Goal: Transaction & Acquisition: Purchase product/service

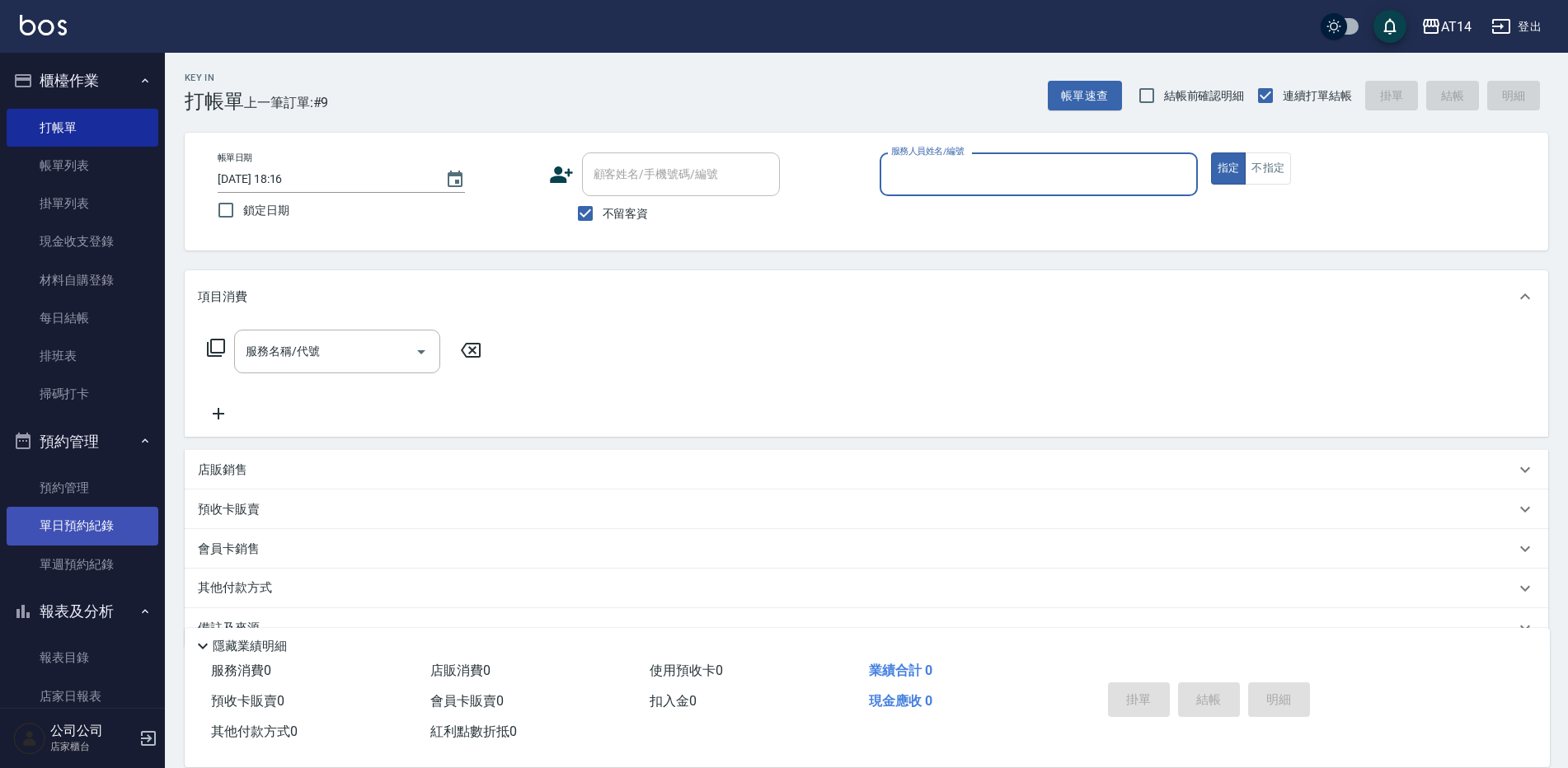
click at [124, 522] on link "單日預約紀錄" at bounding box center [82, 526] width 151 height 38
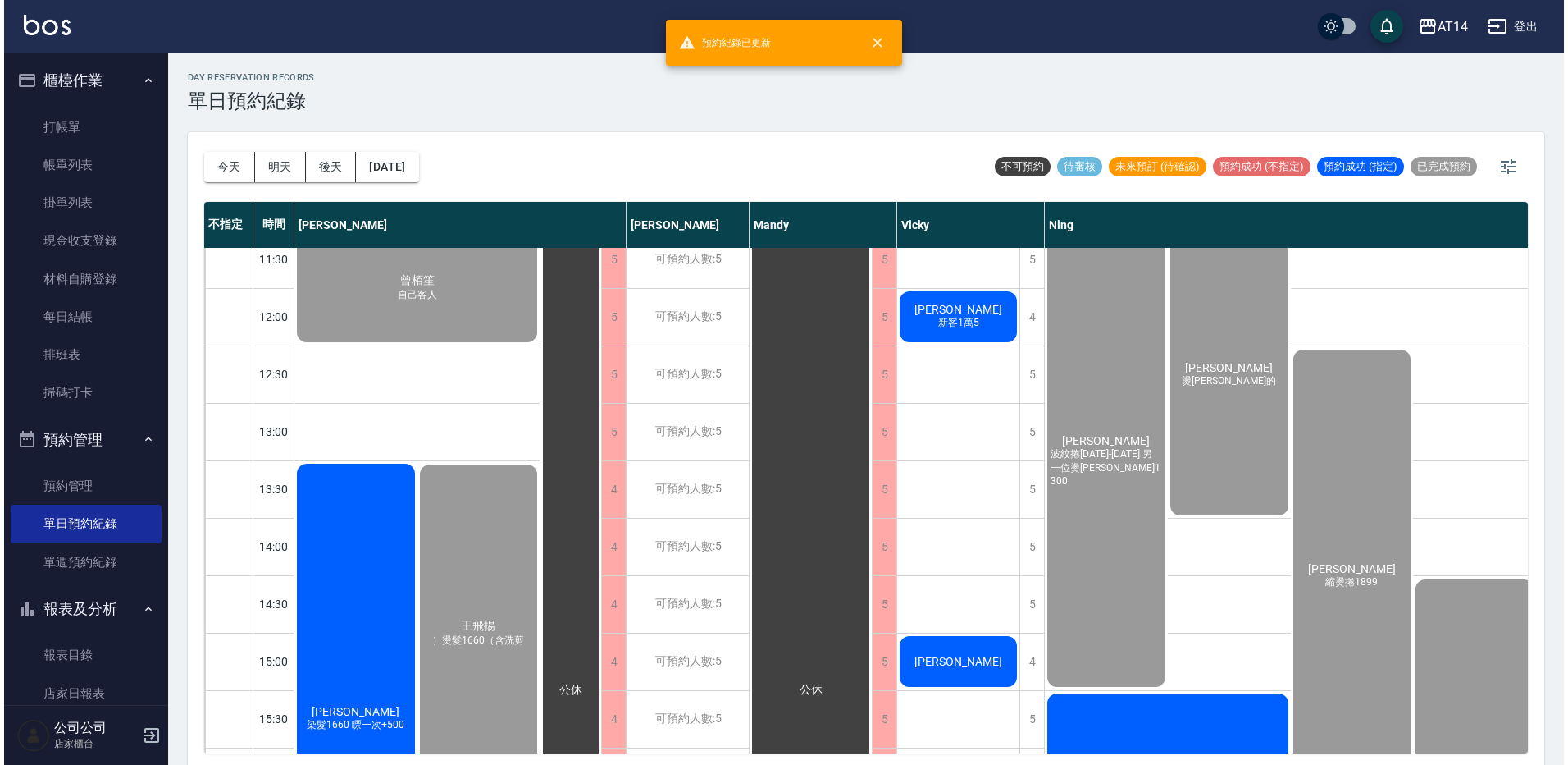
scroll to position [328, 0]
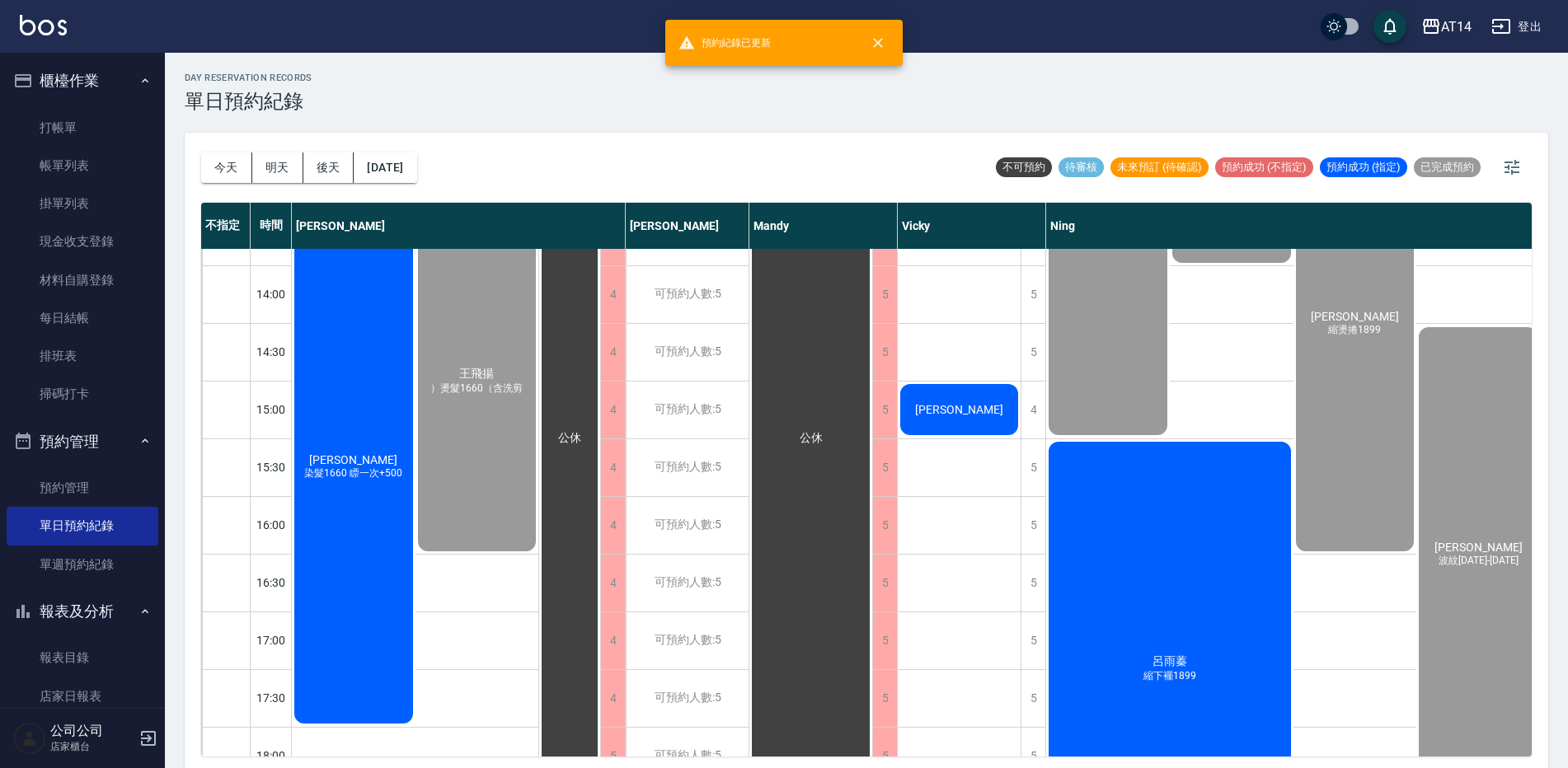
click at [538, 92] on div "[PERSON_NAME] 縮下襬1899" at bounding box center [415, 34] width 246 height 114
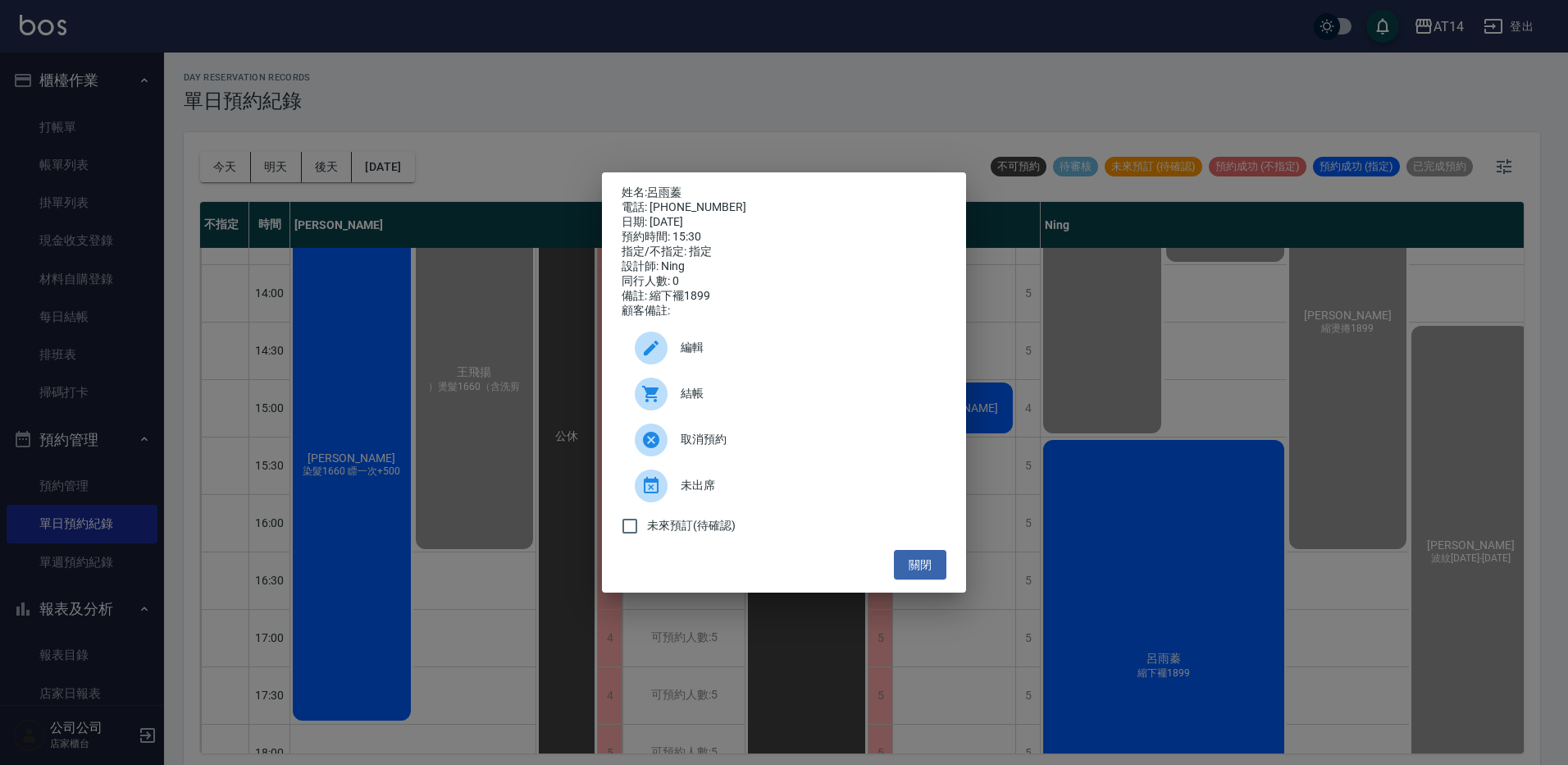
click at [842, 398] on span "結帳" at bounding box center [807, 393] width 253 height 17
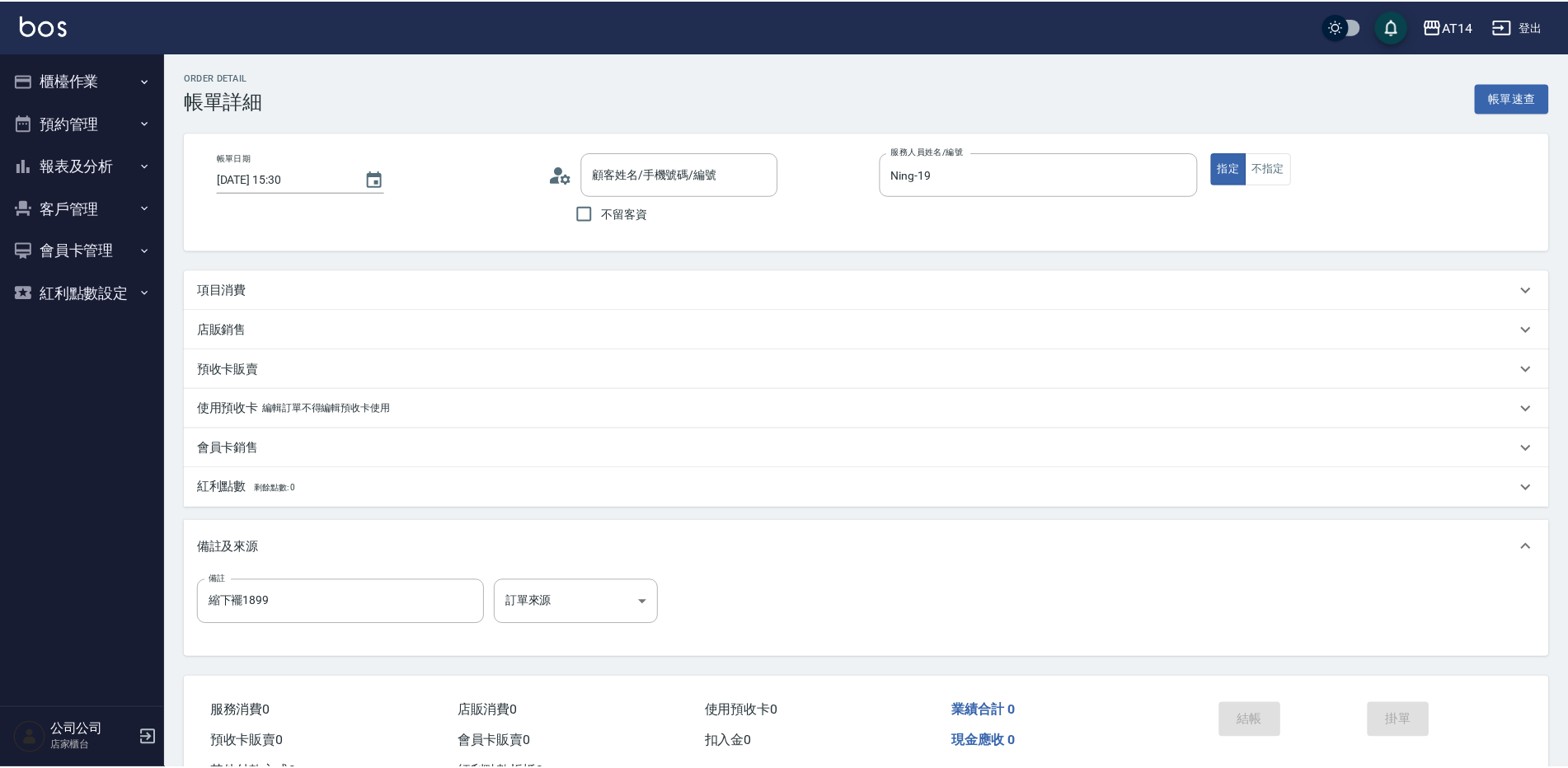
type input "[DATE] 15:30"
type input "Ning-19"
type input "縮下襬1899"
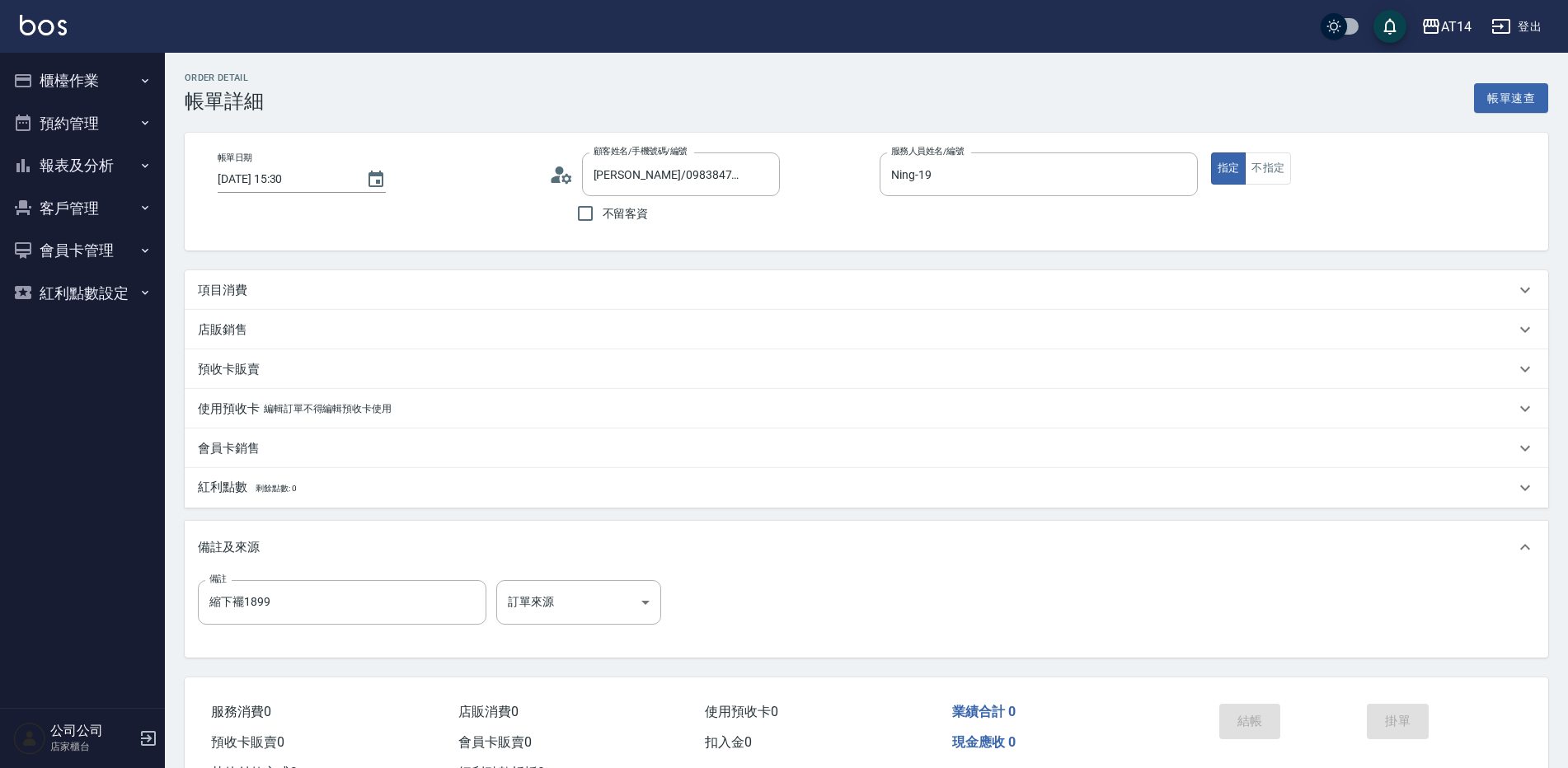
type input "[PERSON_NAME]/0983847066/null"
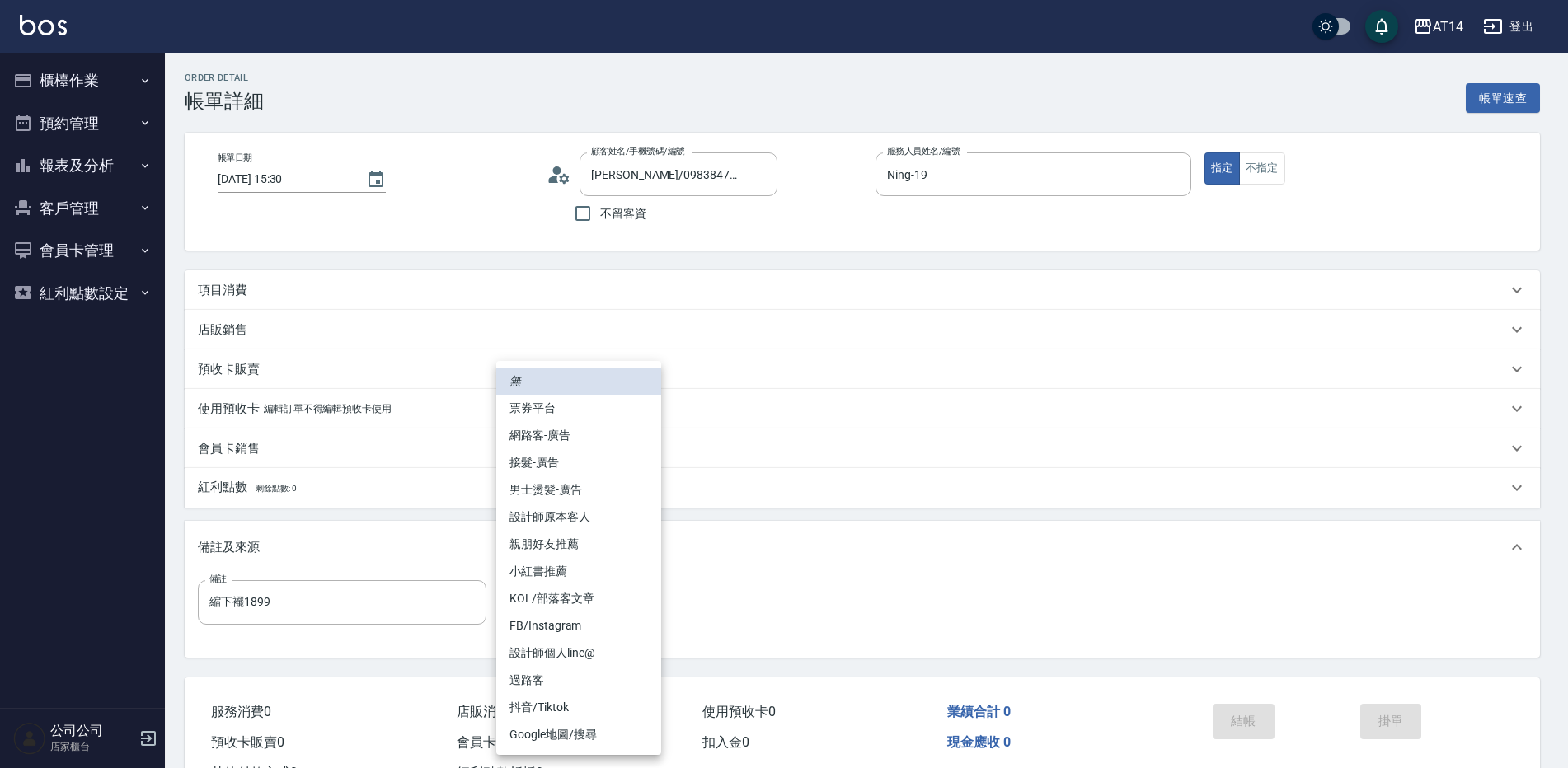
click at [562, 592] on body "AT14 登出 櫃檯作業 打帳單 帳單列表 掛單列表 現金收支登錄 材料自購登錄 每日結帳 排班表 掃碼打卡 預約管理 預約管理 單日預約紀錄 單週預約紀錄 …" at bounding box center [784, 414] width 1568 height 828
click at [560, 437] on li "網路客-廣告" at bounding box center [578, 435] width 165 height 27
type input "網路客-廣告"
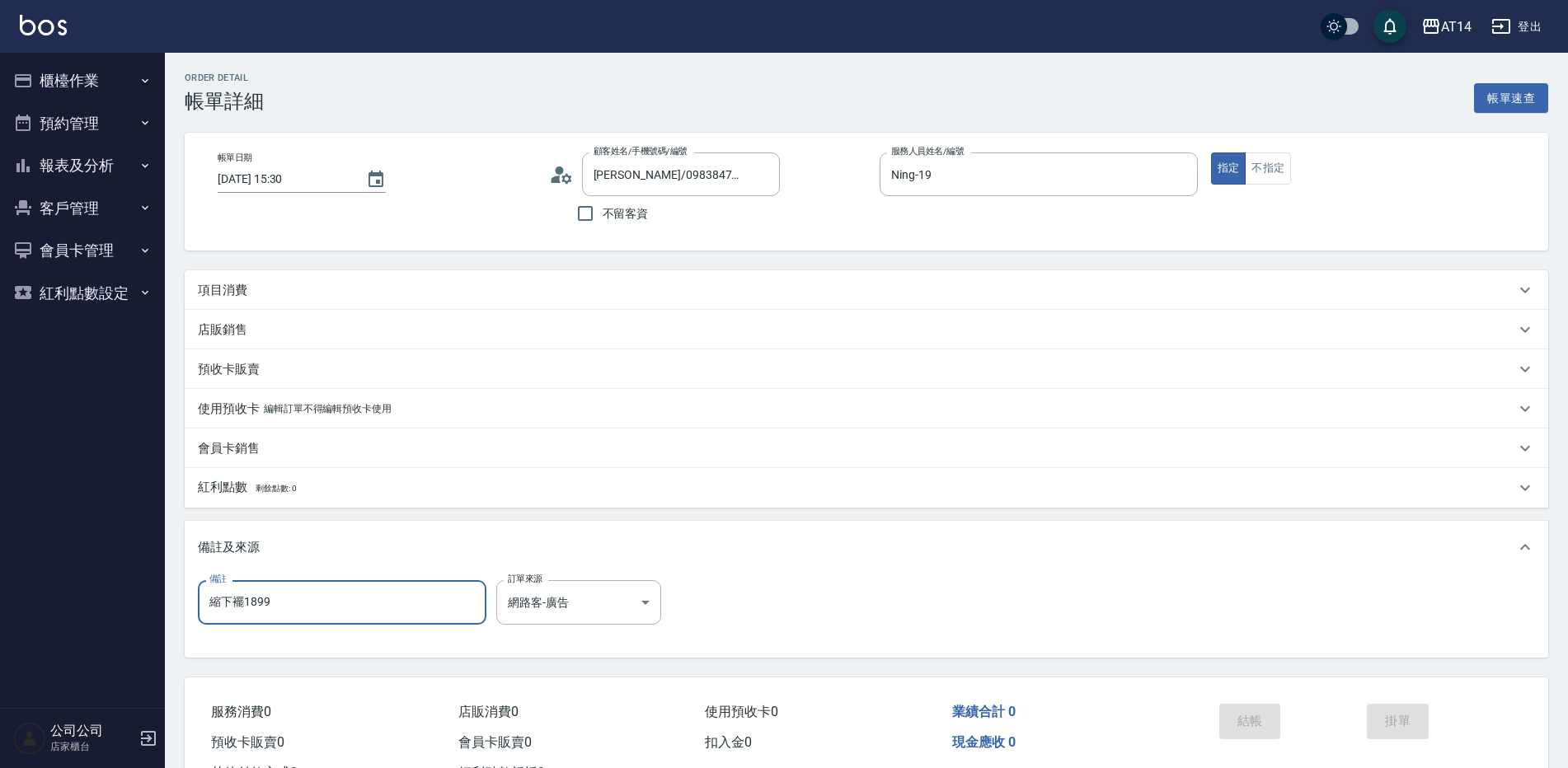
drag, startPoint x: 255, startPoint y: 626, endPoint x: 188, endPoint y: 635, distance: 67.6
click at [200, 635] on div "備註 縮下襬1899 備註 訂單來源 網路客-廣告 網路客-廣告 訂單來源" at bounding box center [866, 612] width 1337 height 64
click at [396, 285] on div "項目消費" at bounding box center [856, 290] width 1317 height 17
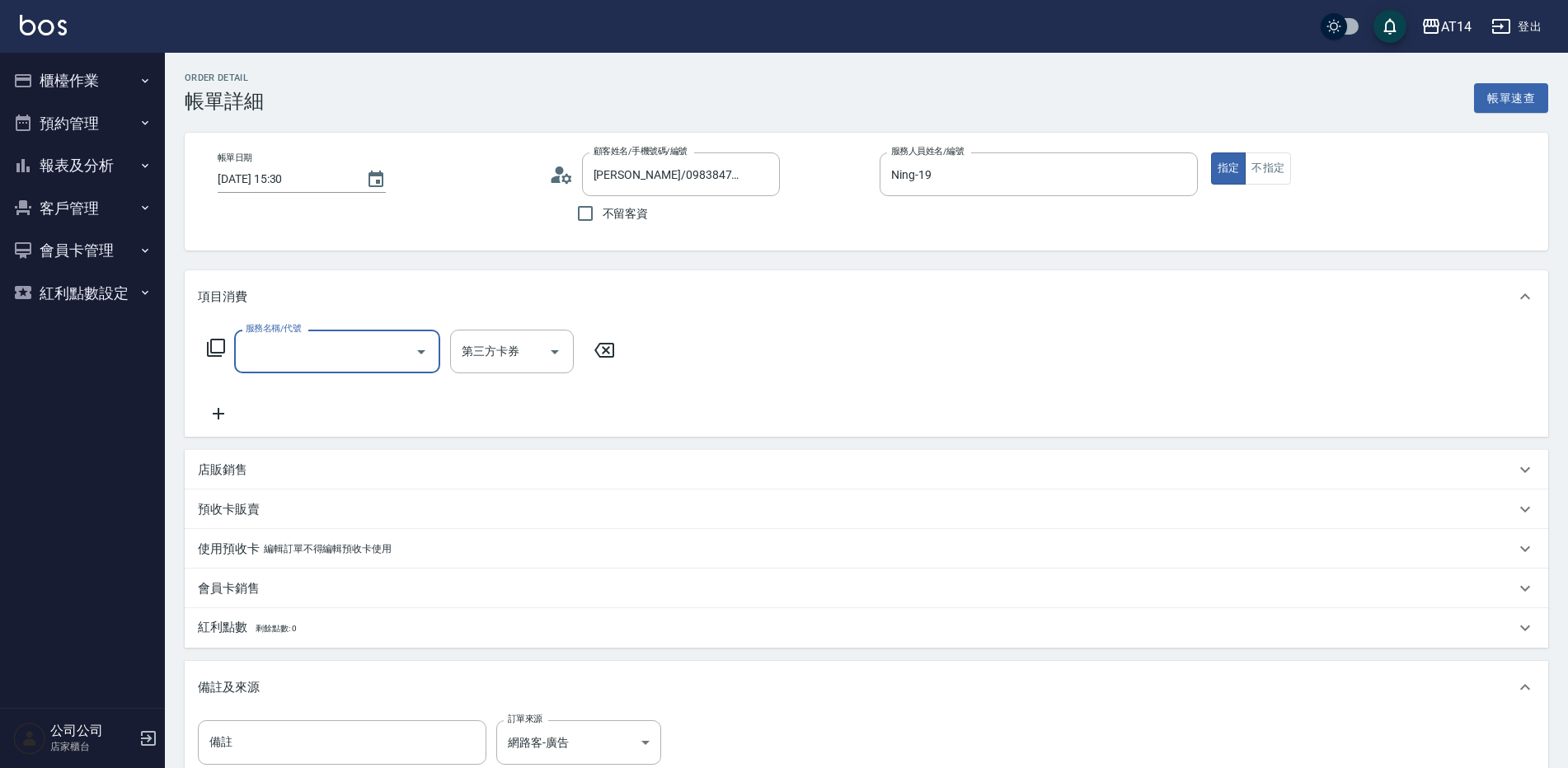
click at [364, 358] on input "服務名稱/代號" at bounding box center [325, 351] width 166 height 29
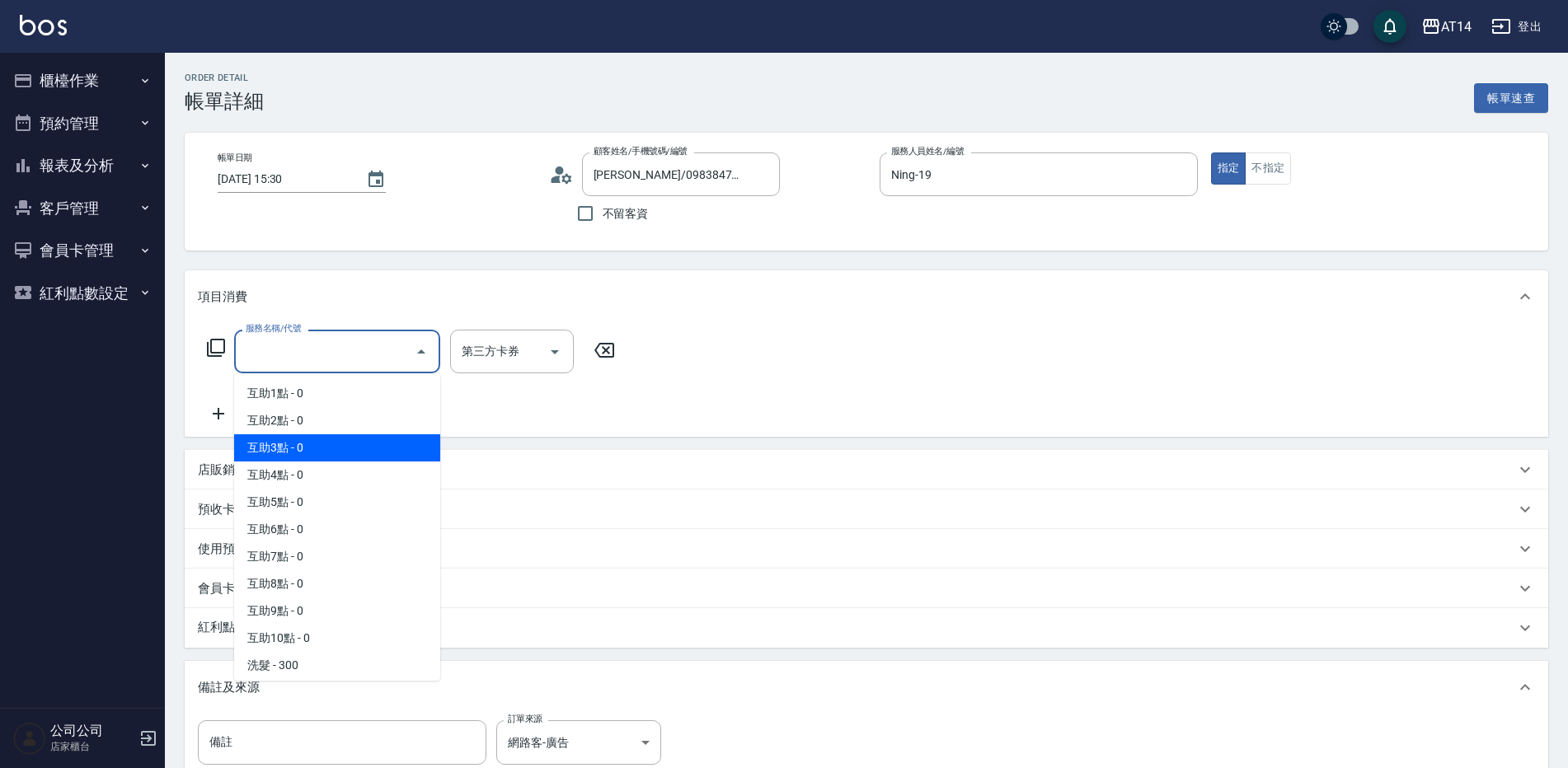
click at [360, 453] on span "互助3點 - 0" at bounding box center [337, 448] width 206 height 27
type input "互助3點(003)"
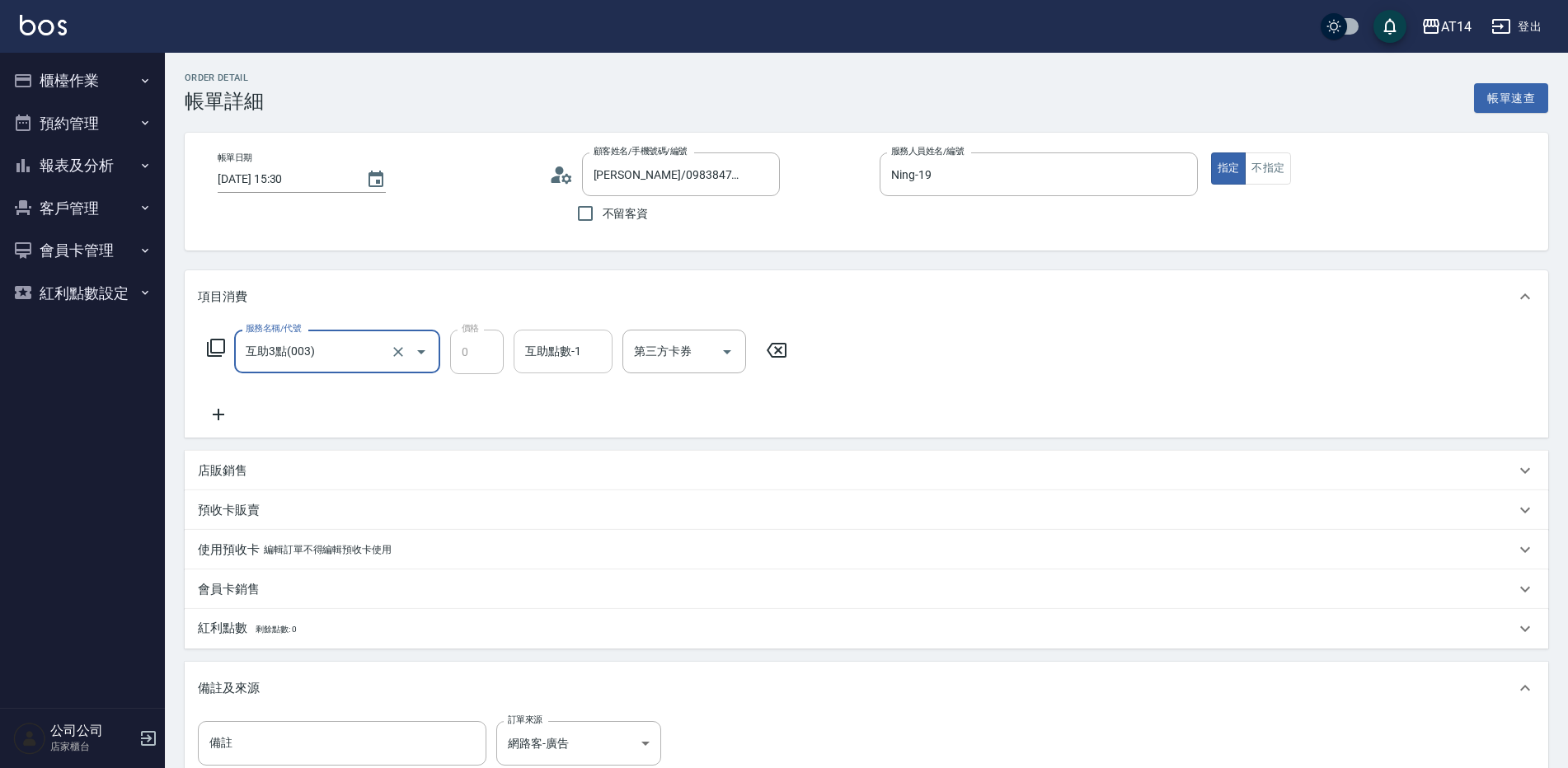
click at [548, 353] on div "互助點數-1 互助點數-1" at bounding box center [563, 351] width 99 height 43
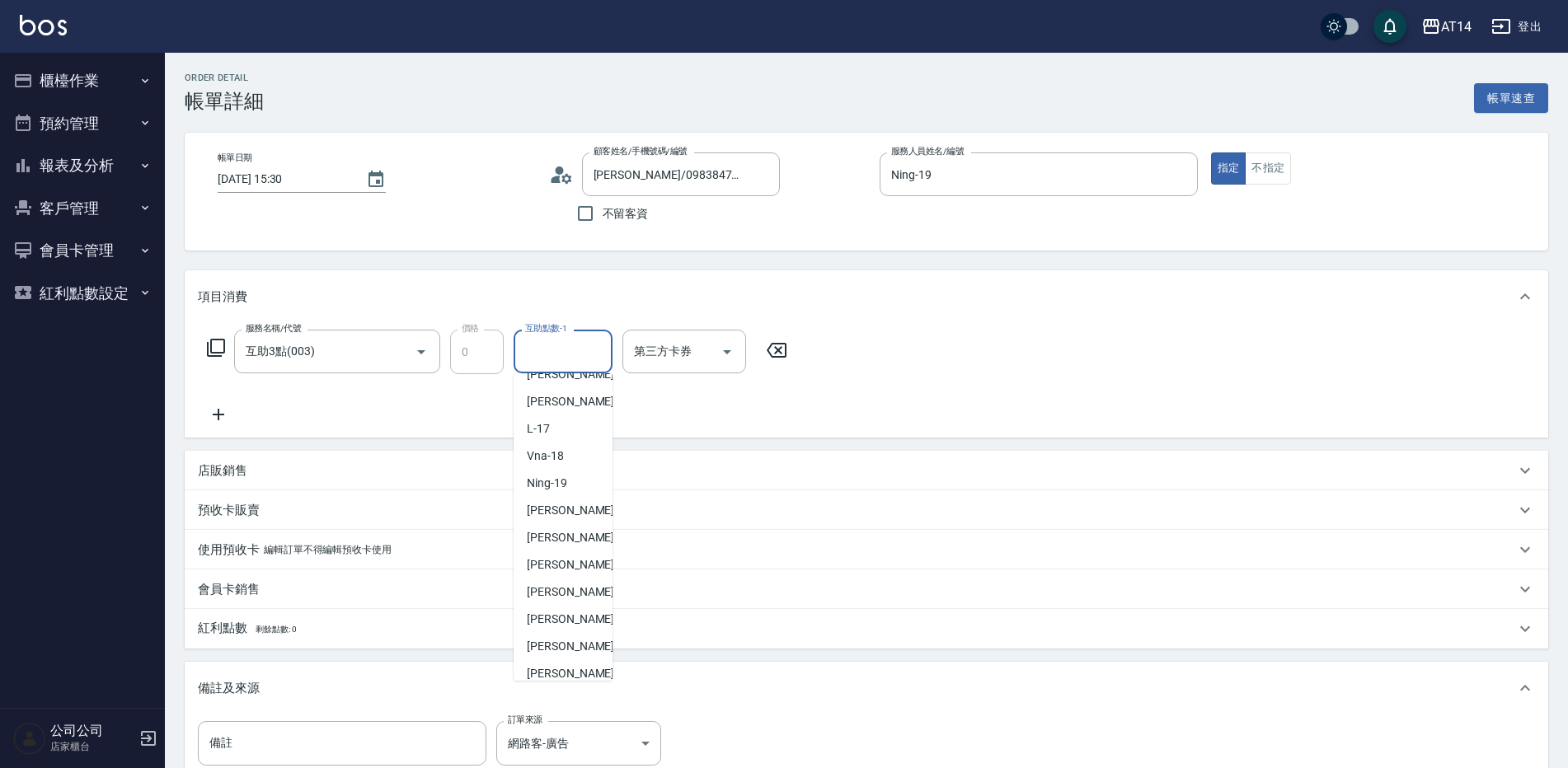
scroll to position [247, 0]
click at [551, 586] on span "[PERSON_NAME] -63" at bounding box center [578, 581] width 104 height 17
type input "[PERSON_NAME]-63"
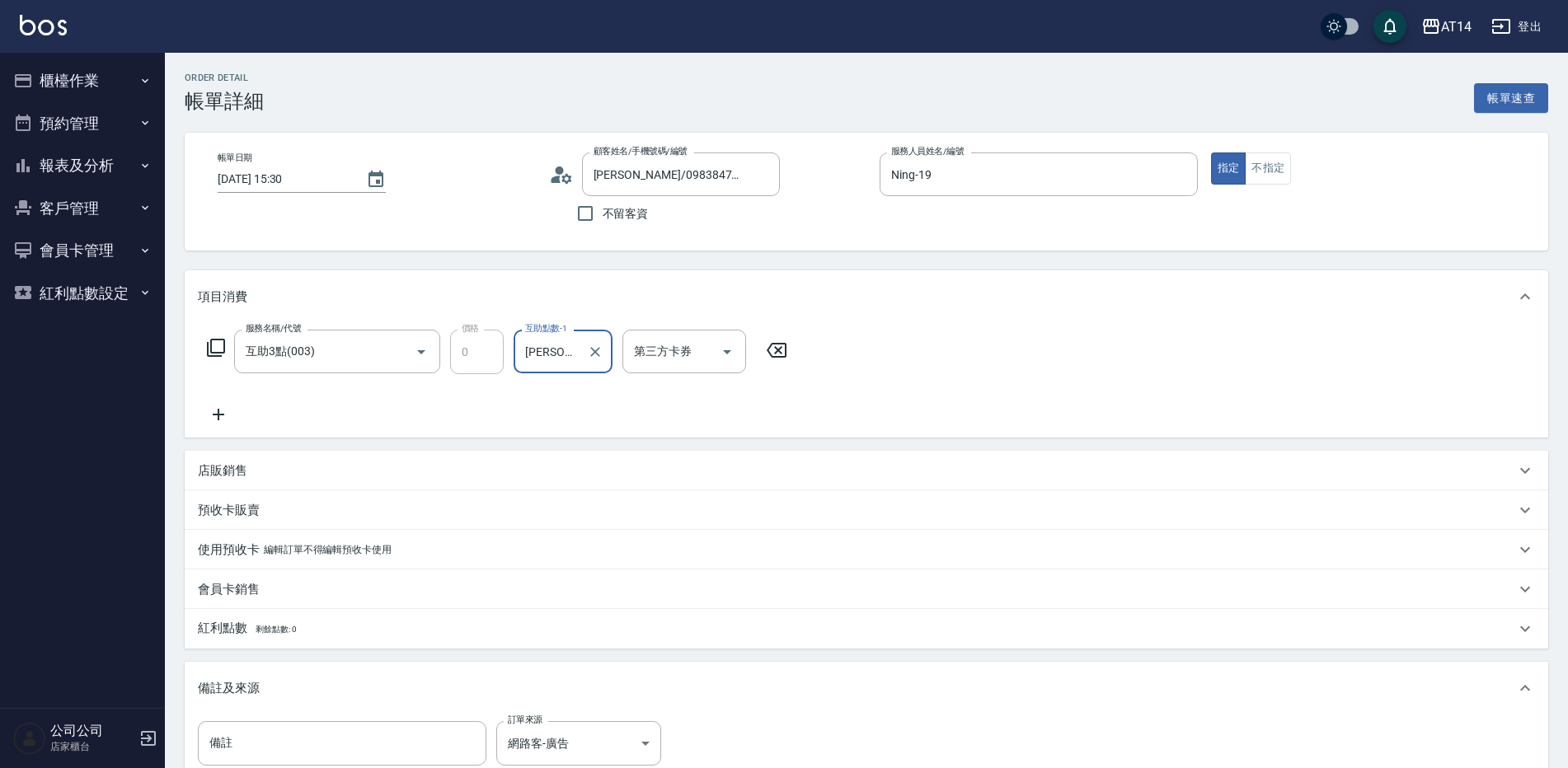
click at [215, 410] on icon at bounding box center [219, 414] width 42 height 20
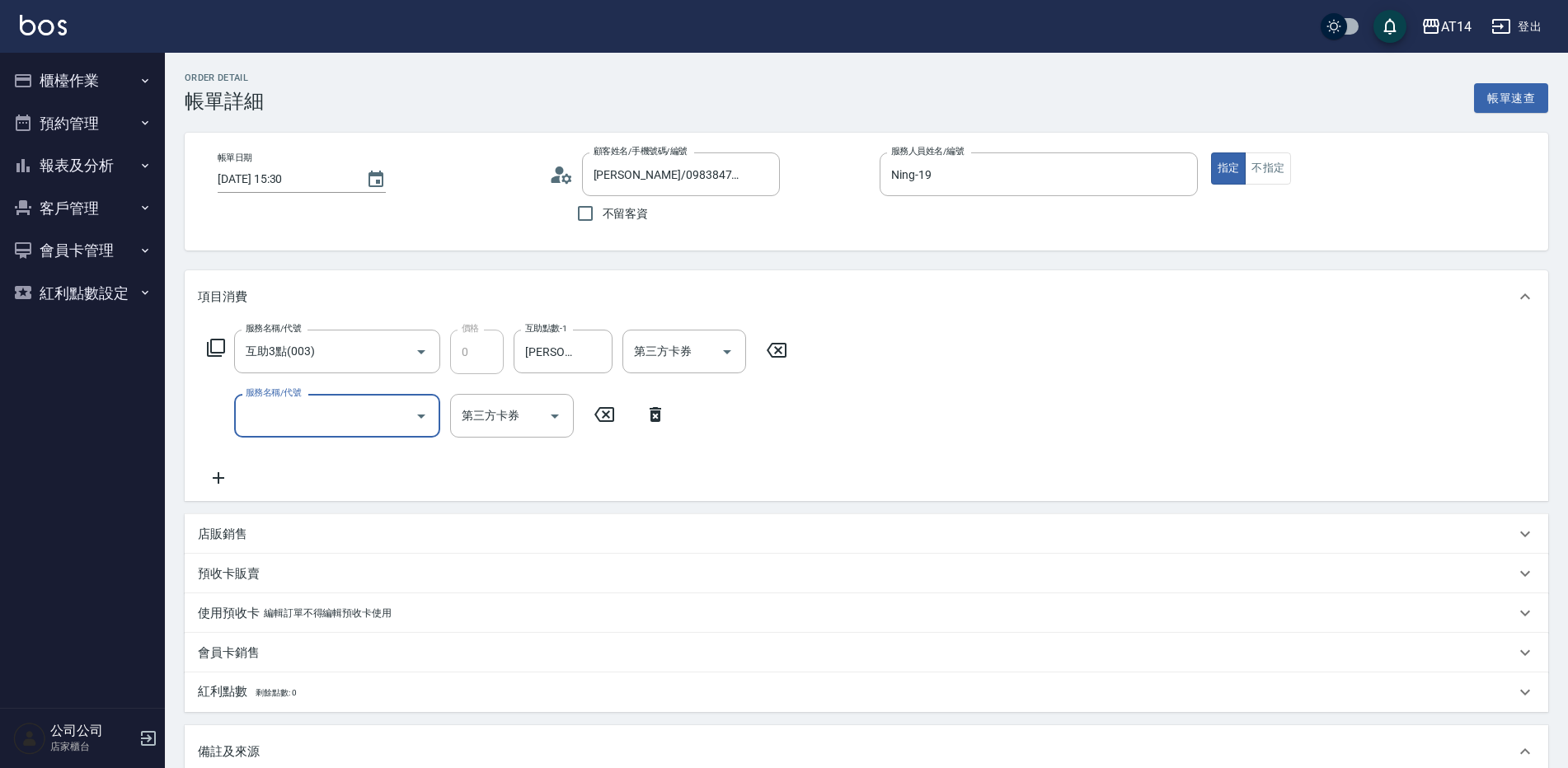
click at [279, 409] on input "服務名稱/代號" at bounding box center [325, 415] width 166 height 29
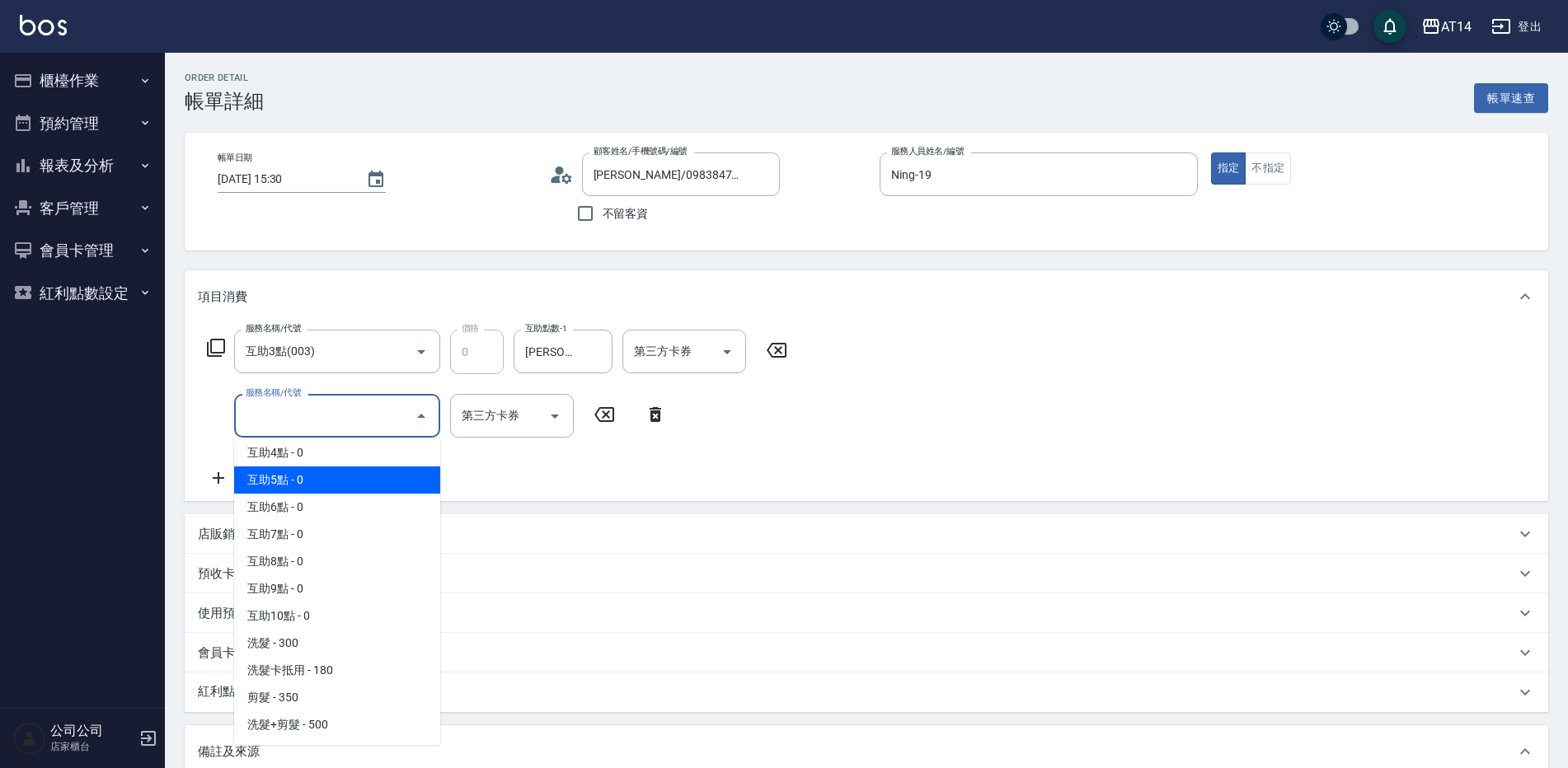
scroll to position [329, 0]
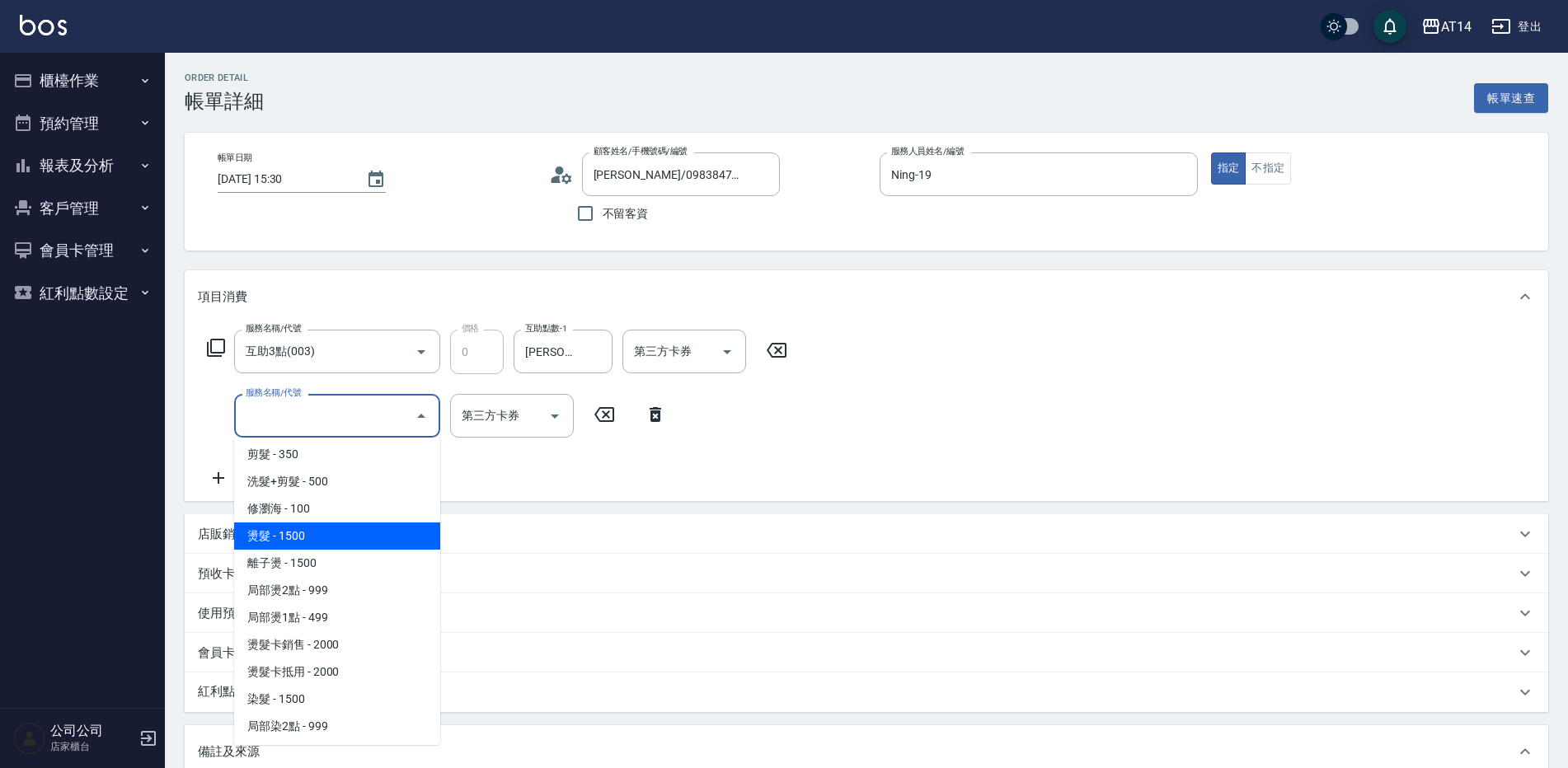
click at [356, 533] on span "燙髮 - 1500" at bounding box center [337, 536] width 206 height 27
type input "3"
type input "燙髮(031)"
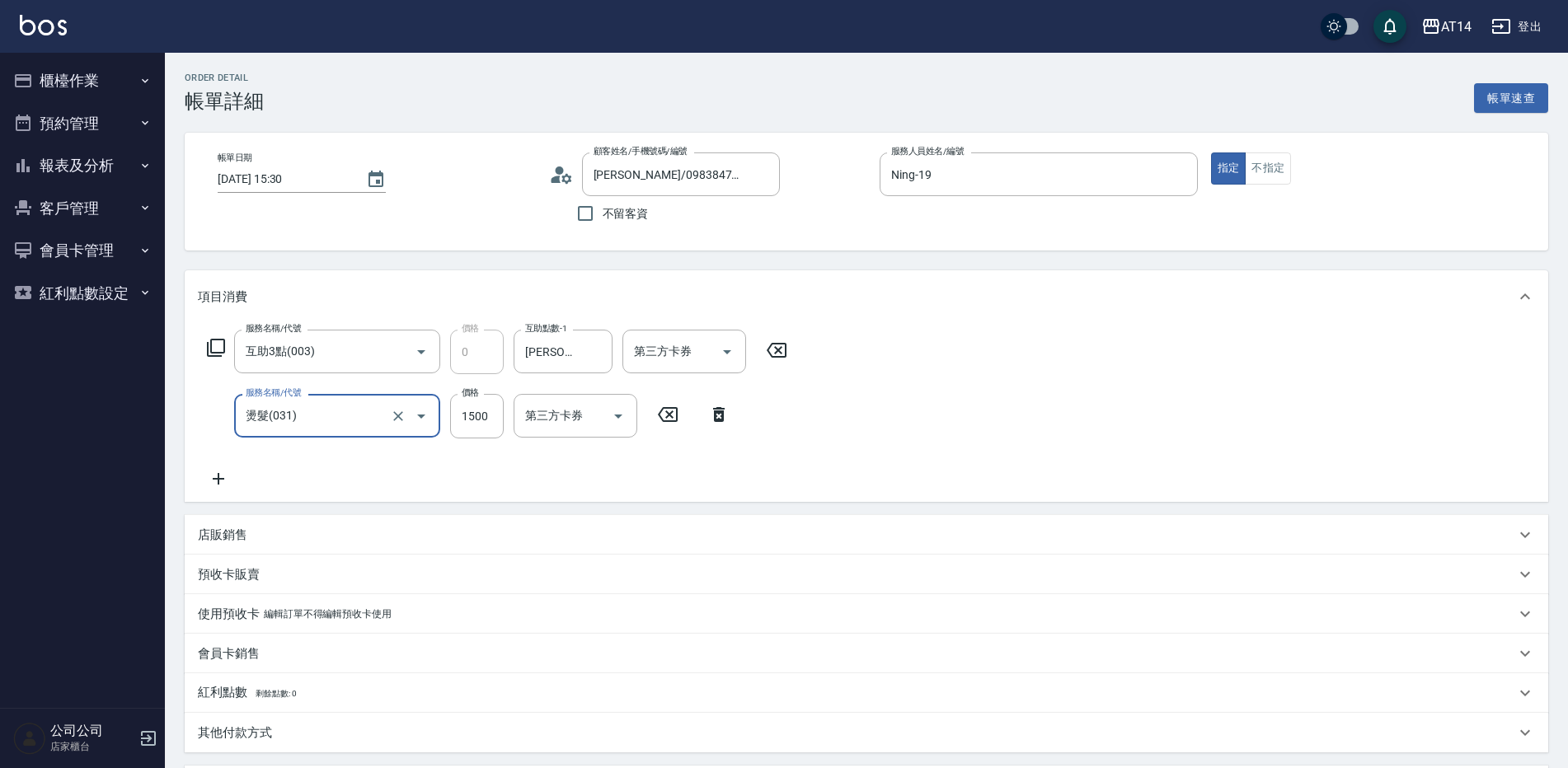
click at [225, 472] on icon at bounding box center [219, 478] width 42 height 20
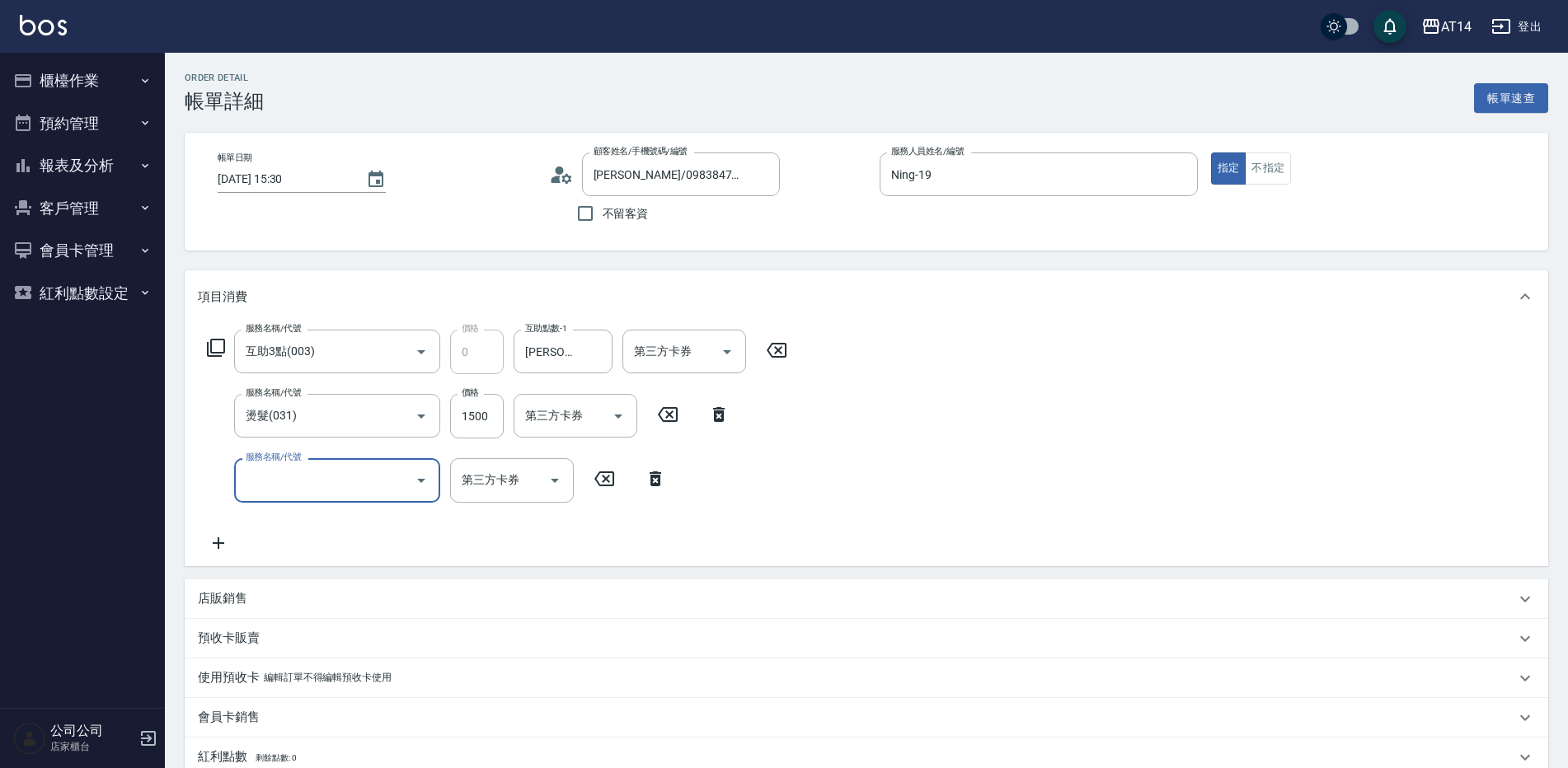
click at [263, 468] on input "服務名稱/代號" at bounding box center [325, 480] width 166 height 29
type input "051"
type input "5"
type input "護髮(051)"
click at [480, 487] on input "1000" at bounding box center [477, 480] width 53 height 44
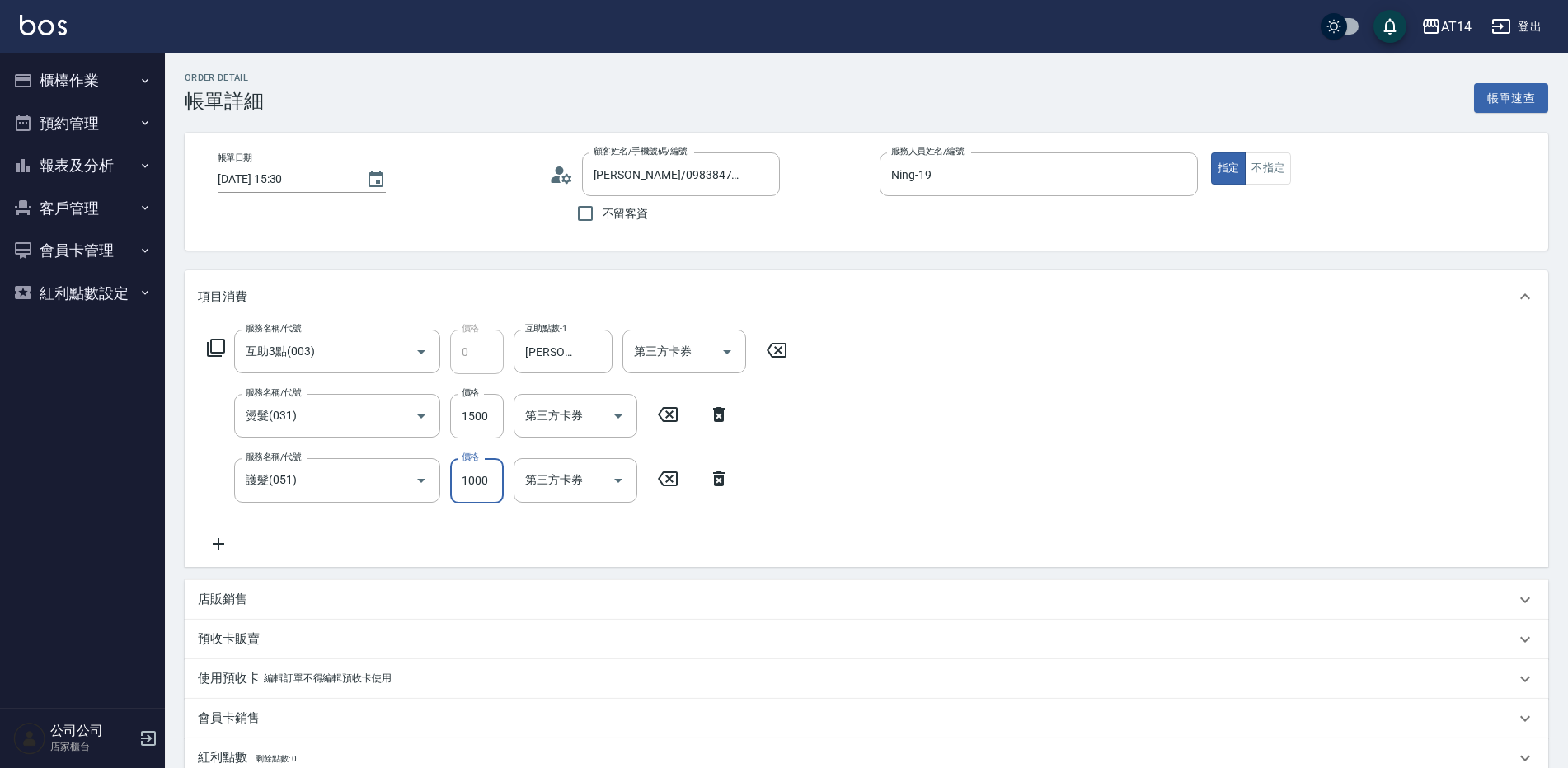
type input "1"
type input "3"
type input "1800"
type input "7"
type input "1800"
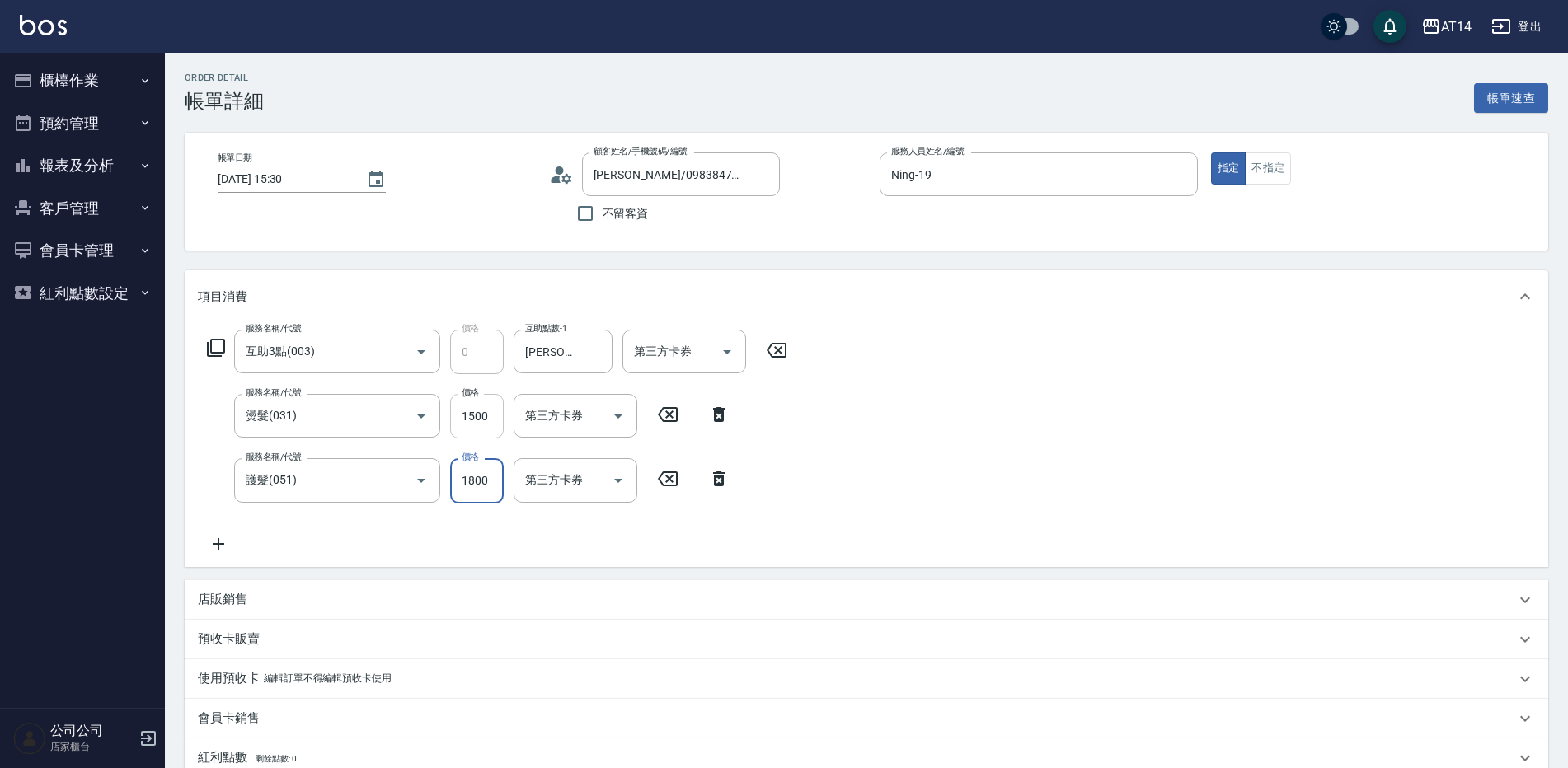
click at [474, 429] on input "1500" at bounding box center [477, 415] width 53 height 44
type input "1"
type input "4"
type input "1299"
type input "6"
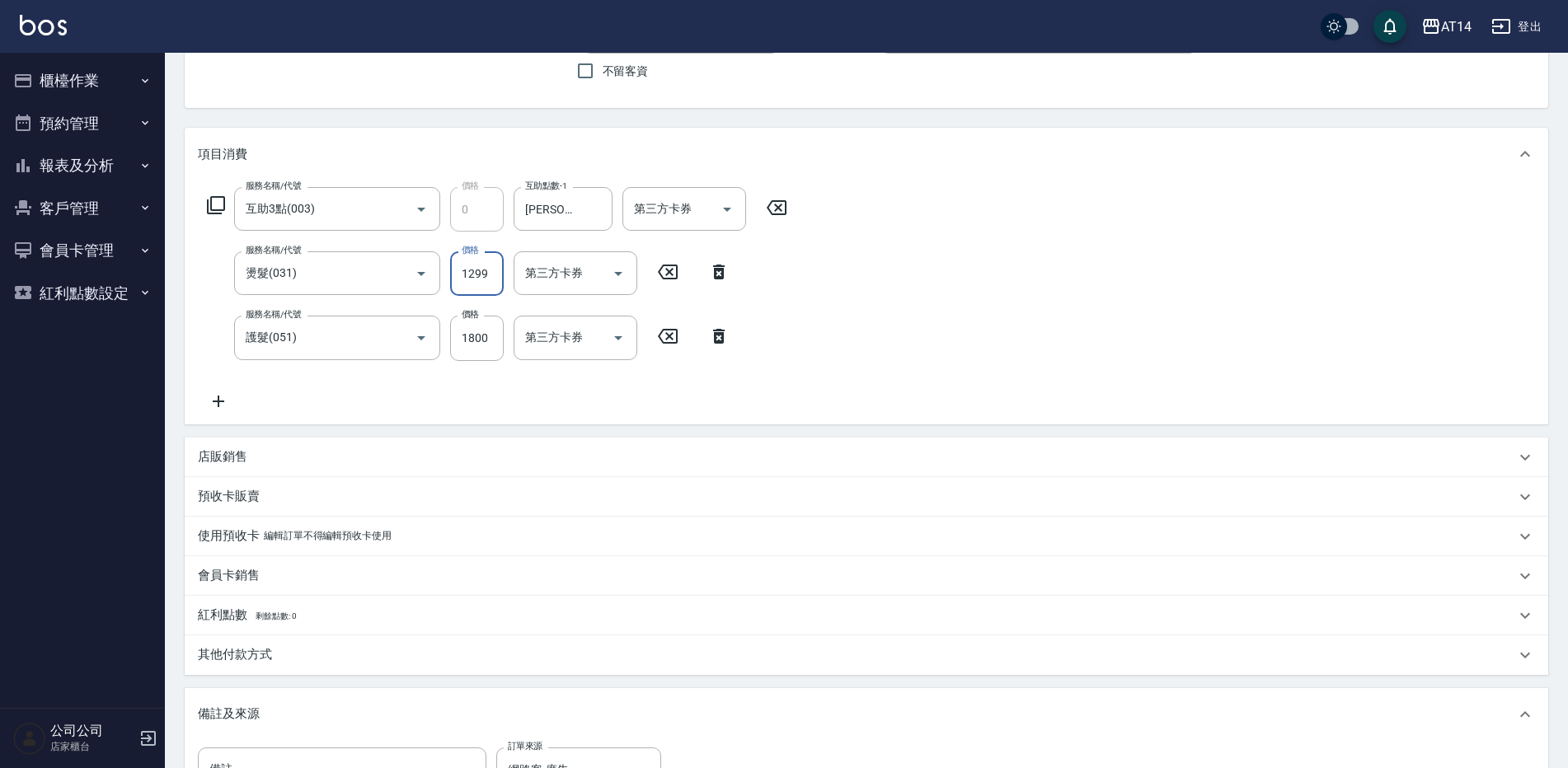
scroll to position [378, 0]
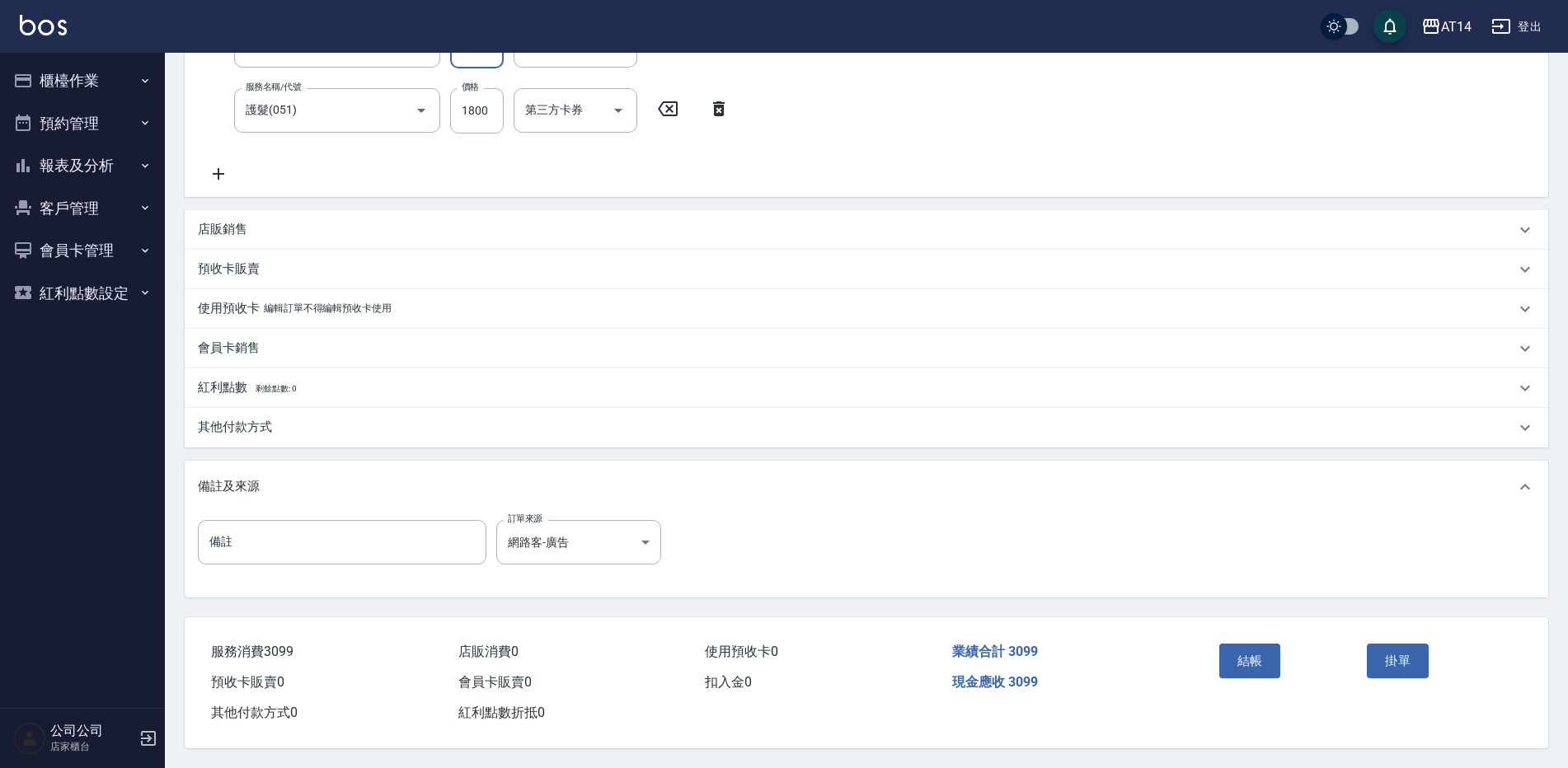
type input "1299"
click at [335, 419] on div "其他付款方式" at bounding box center [856, 427] width 1317 height 17
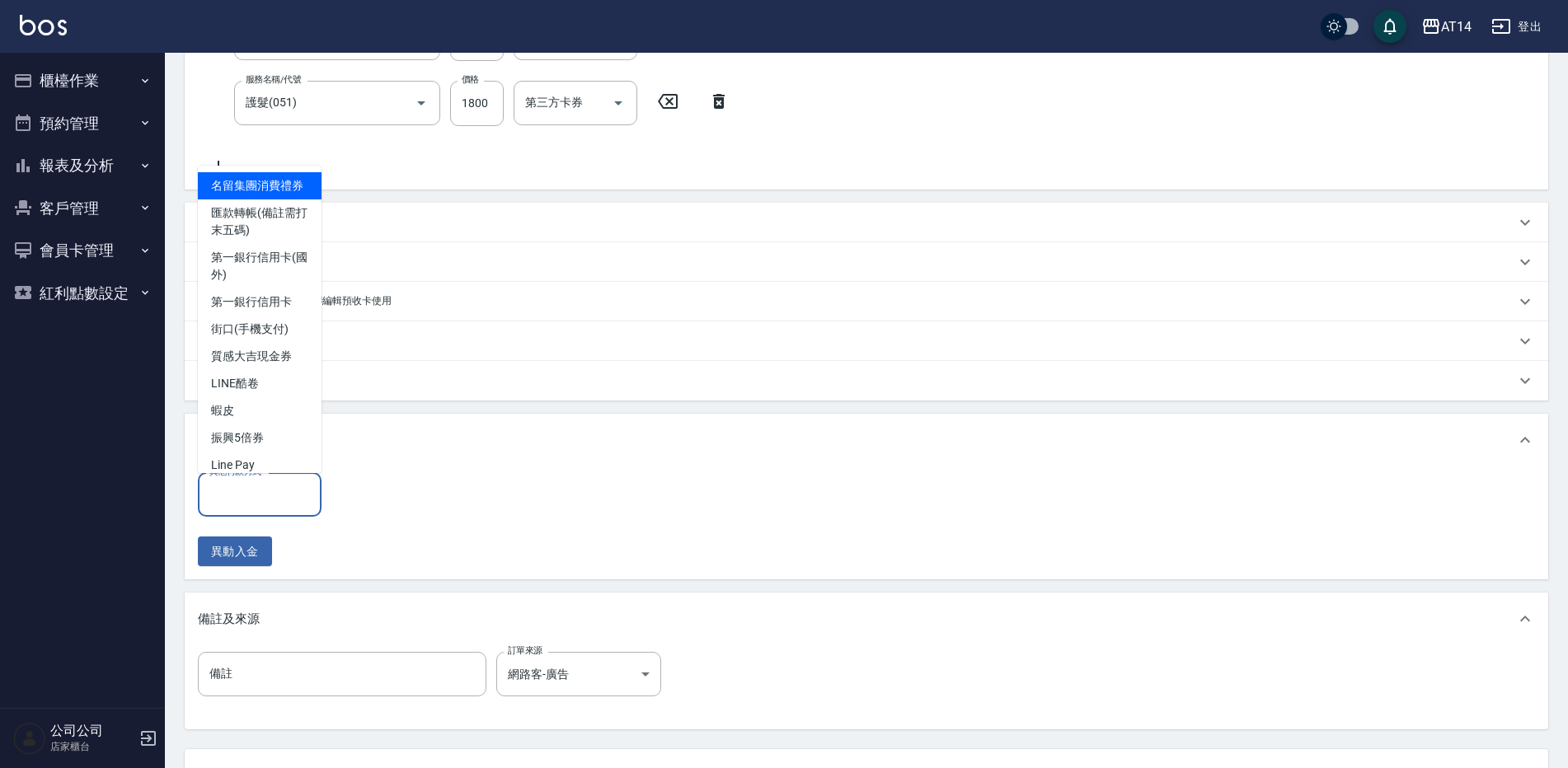
click at [303, 487] on input "其他付款方式" at bounding box center [260, 494] width 109 height 29
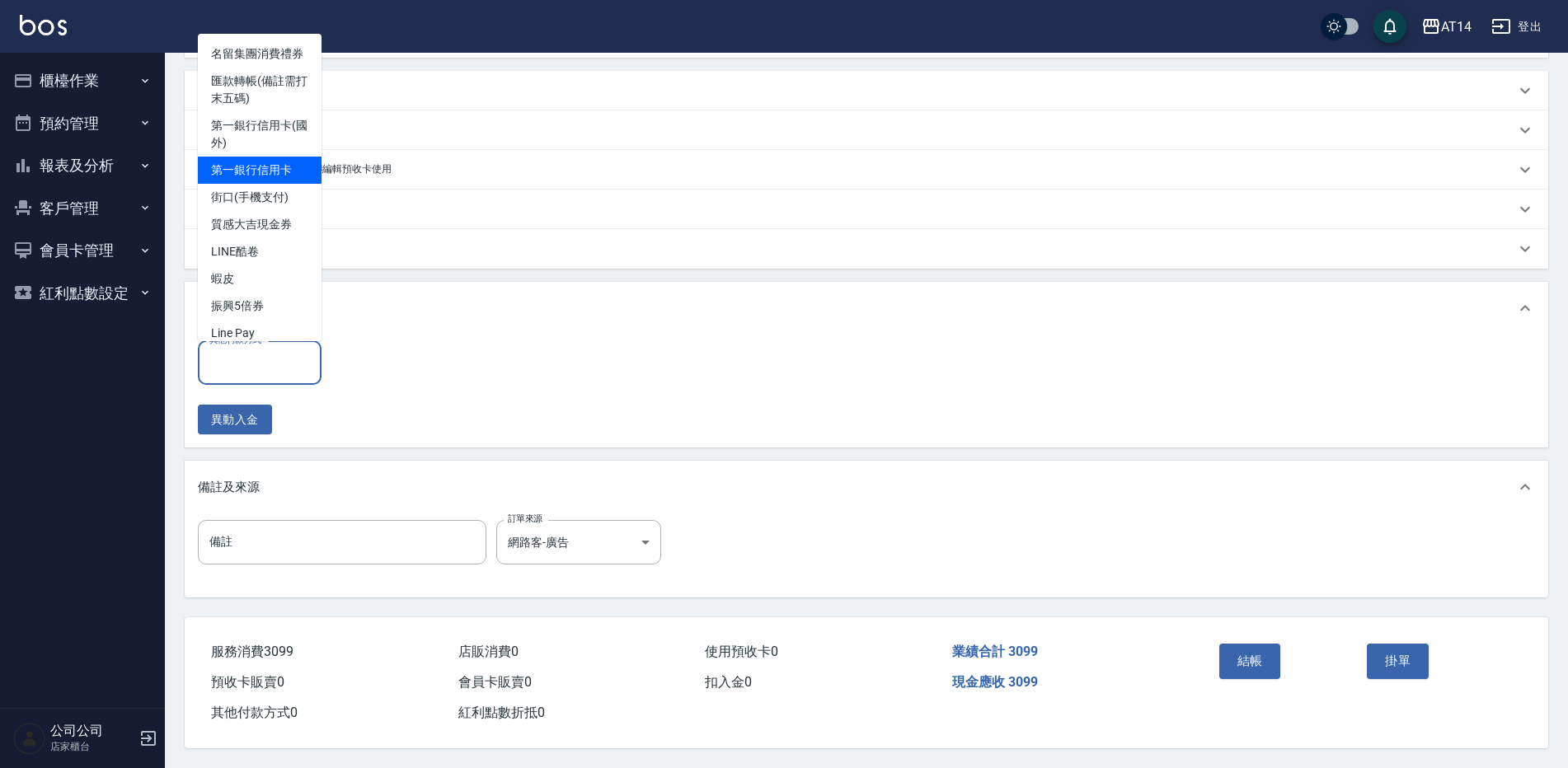
scroll to position [517, 0]
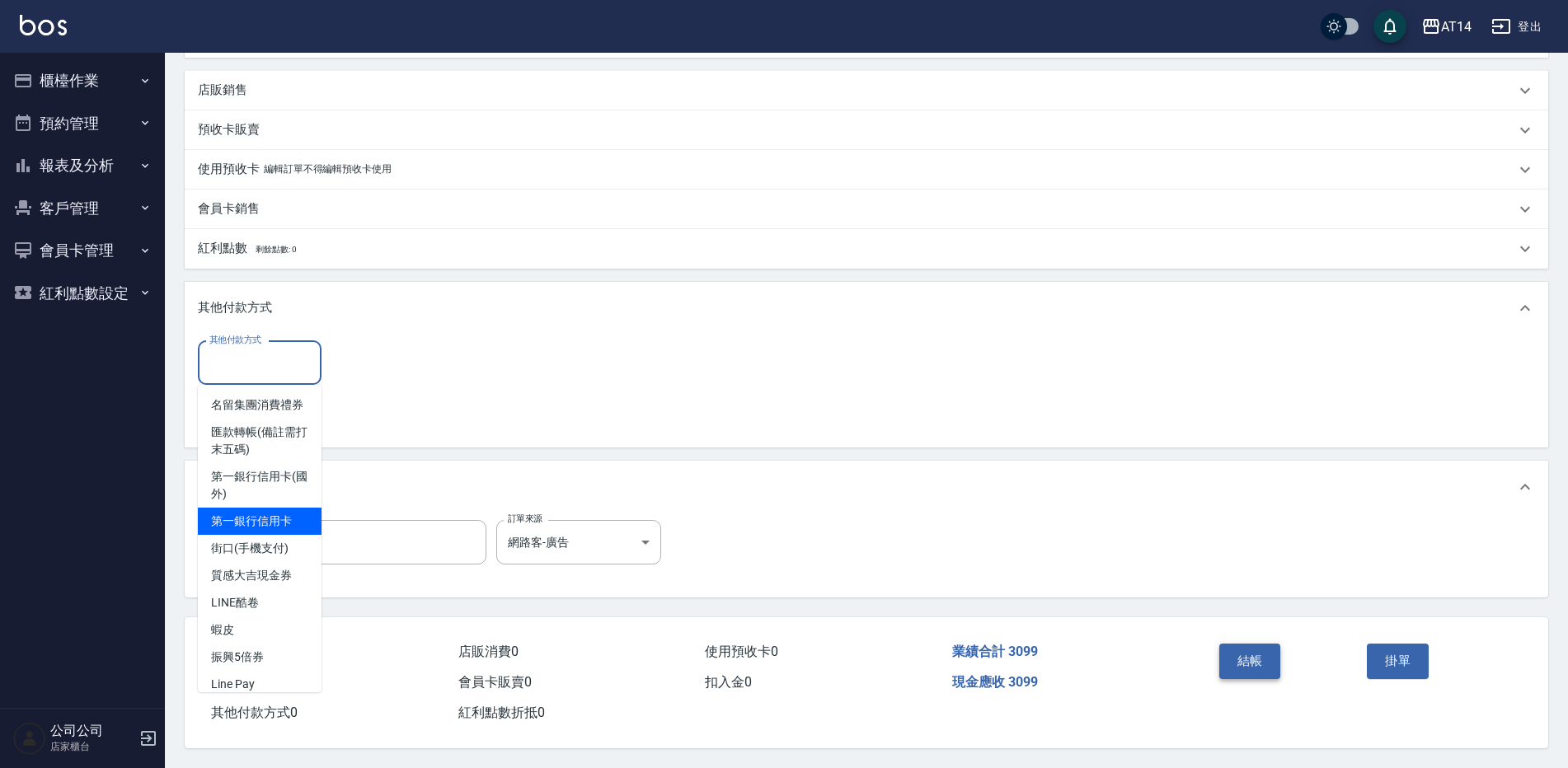
click at [1249, 652] on button "結帳" at bounding box center [1250, 661] width 62 height 35
